Goal: Go to known website: Access a specific website the user already knows

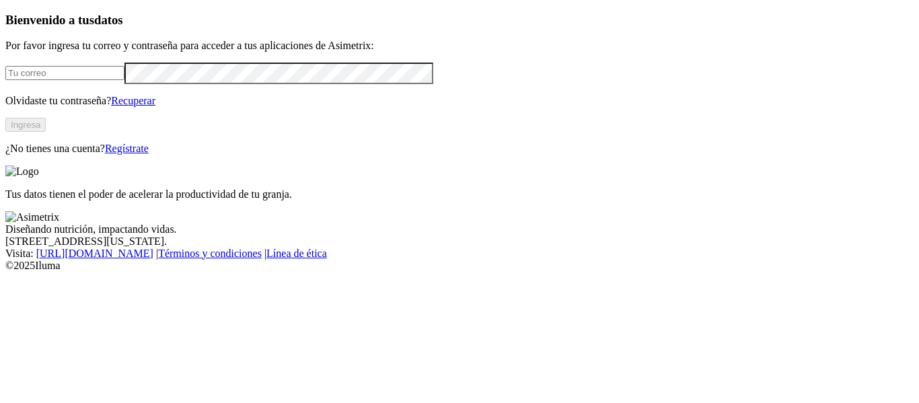
type input "[PERSON_NAME][EMAIL_ADDRESS][PERSON_NAME][DOMAIN_NAME]"
click at [46, 132] on button "Ingresa" at bounding box center [25, 125] width 40 height 14
